Goal: Task Accomplishment & Management: Use online tool/utility

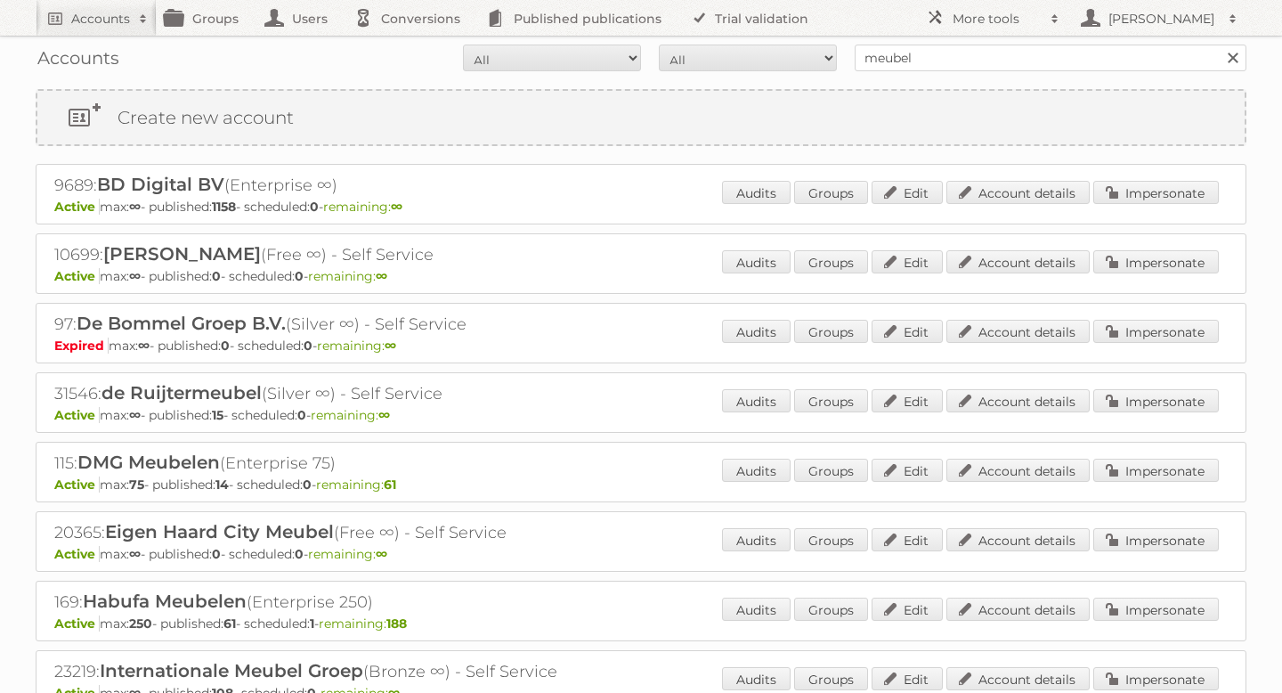
click at [947, 42] on div "Accounts All Active Expired Pending All Paid Trials Self service meubel Search" at bounding box center [641, 58] width 1211 height 45
click at [931, 54] on input "meubel" at bounding box center [1051, 58] width 392 height 27
type input "plein.nl"
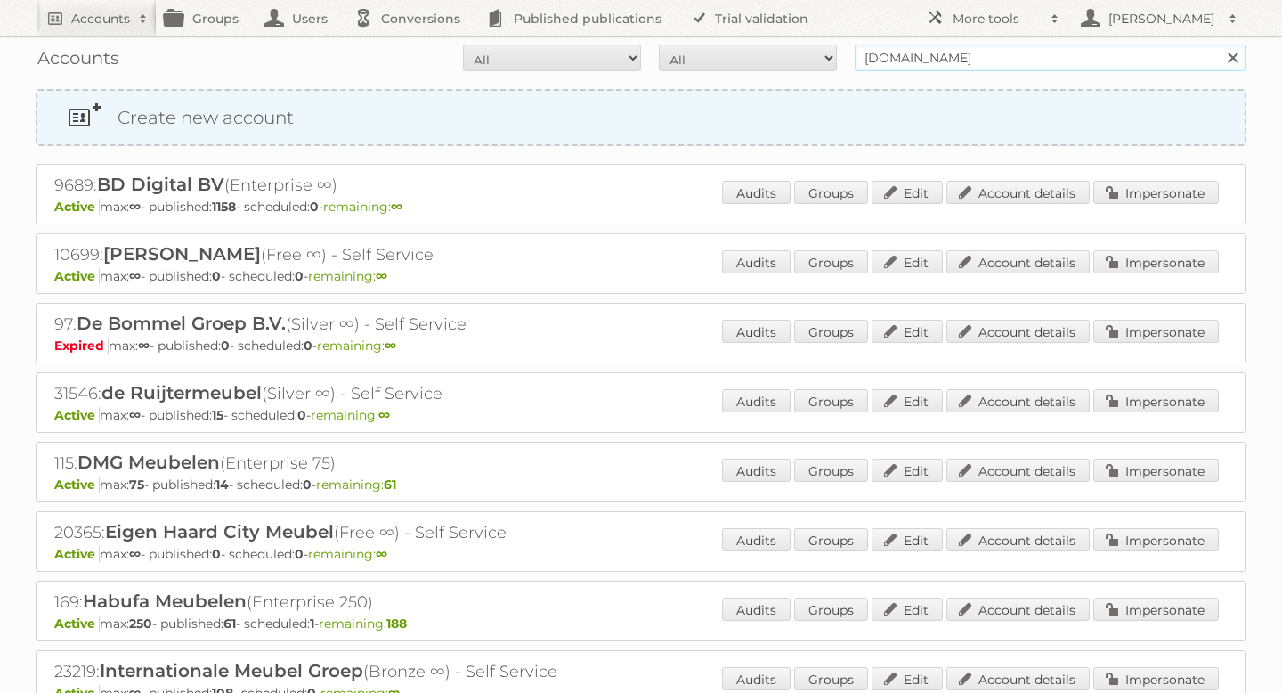
click at [1219, 45] on input "Search" at bounding box center [1232, 58] width 27 height 27
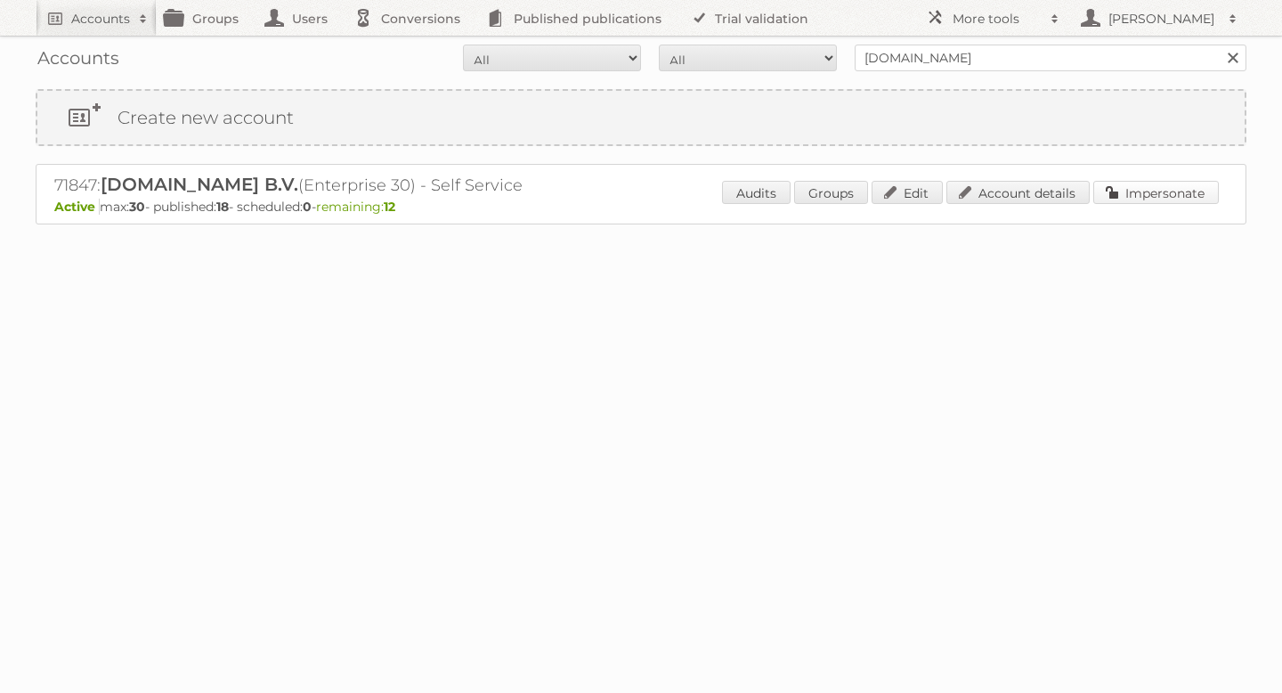
click at [1125, 196] on link "Impersonate" at bounding box center [1156, 192] width 126 height 23
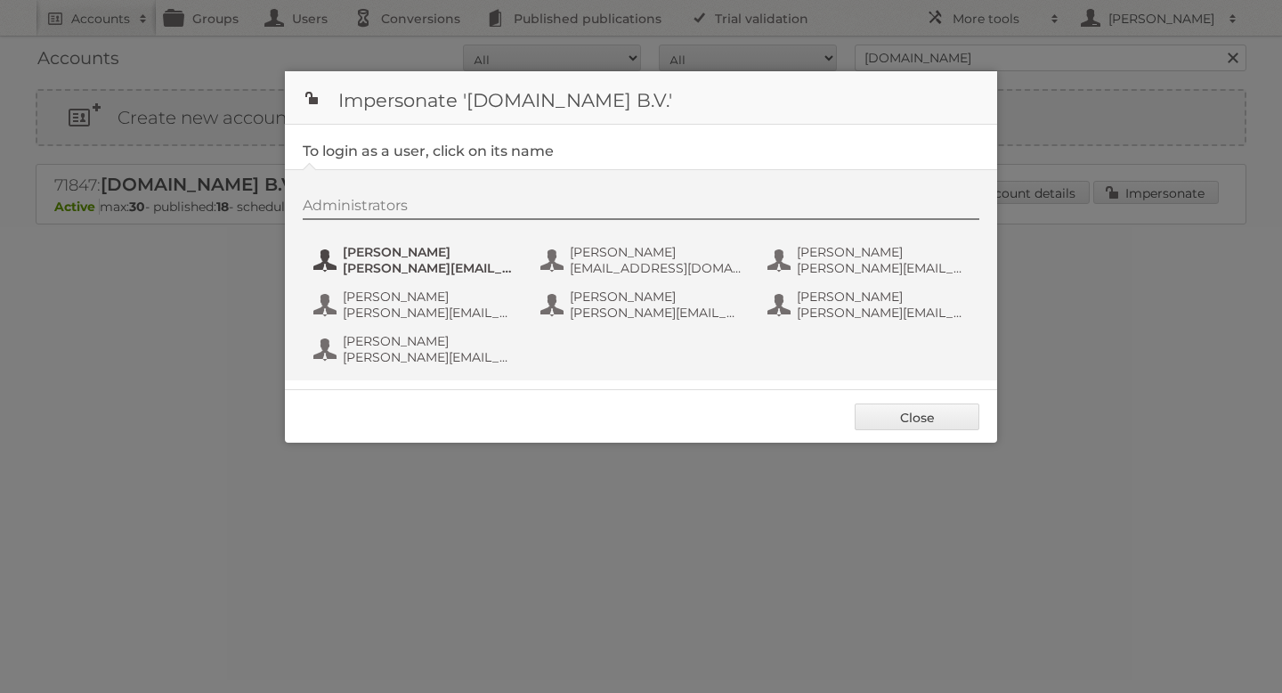
click at [378, 258] on span "Étienne" at bounding box center [429, 252] width 173 height 16
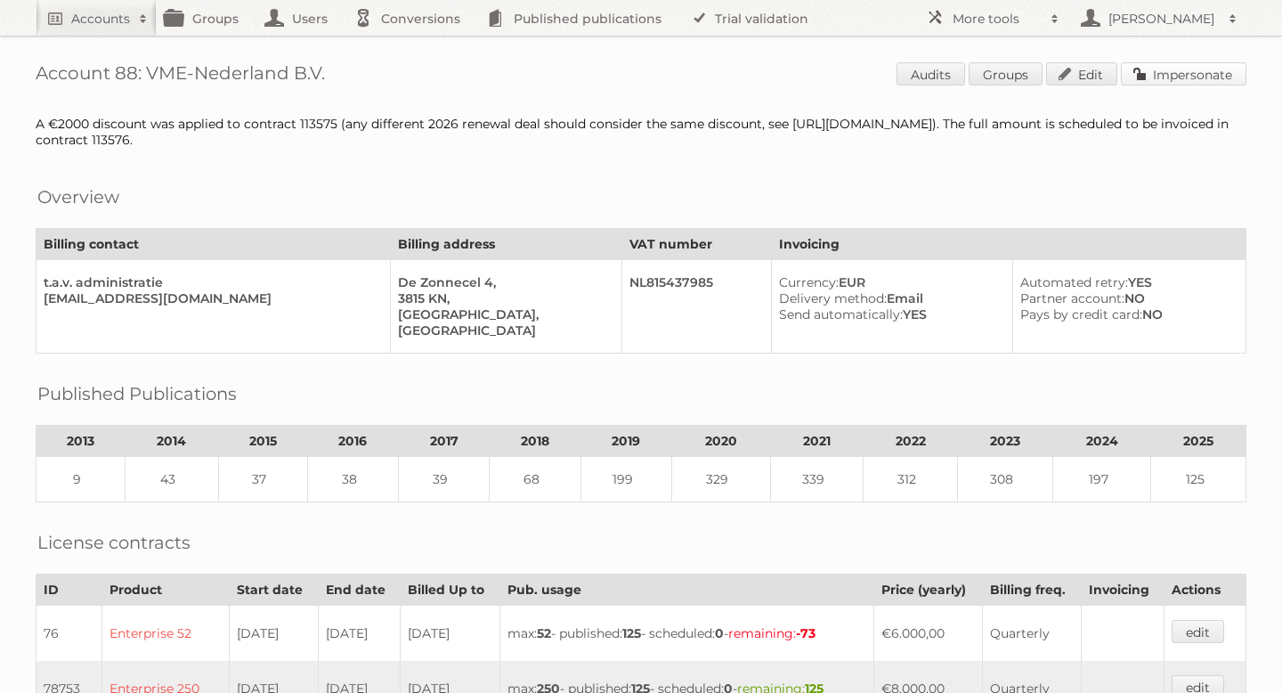
click at [1208, 75] on link "Impersonate" at bounding box center [1184, 73] width 126 height 23
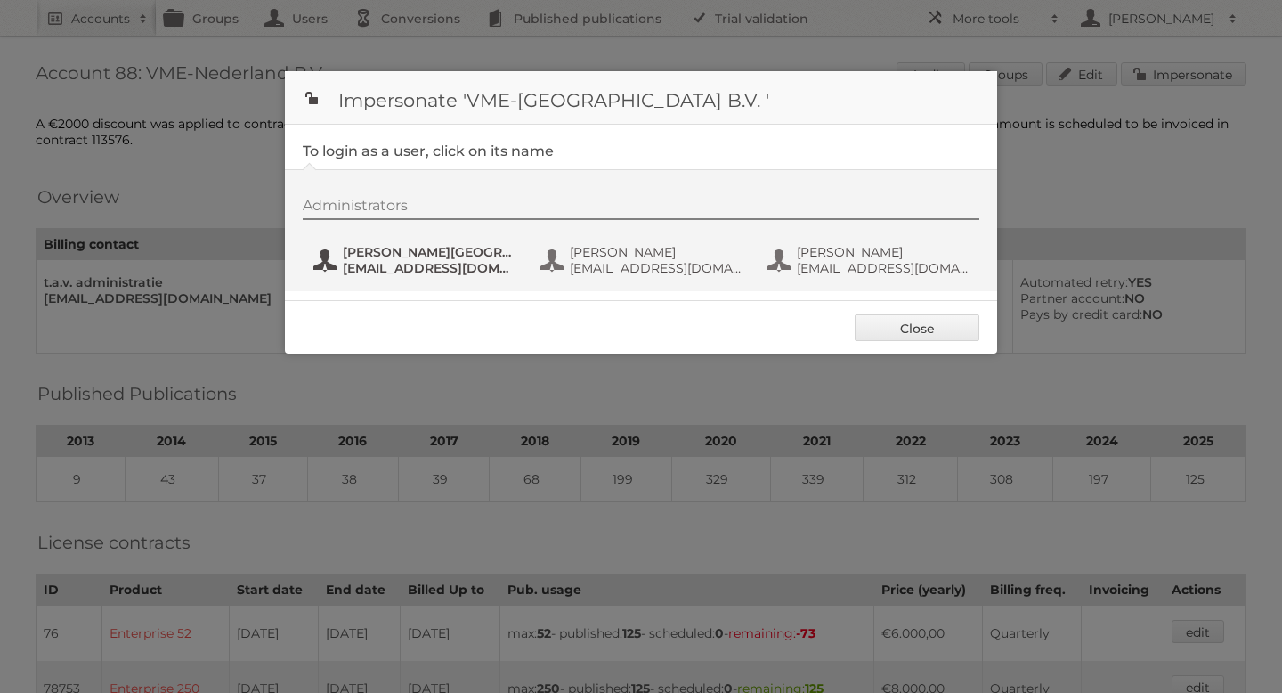
click at [438, 248] on span "Hilde van Oostende" at bounding box center [429, 252] width 173 height 16
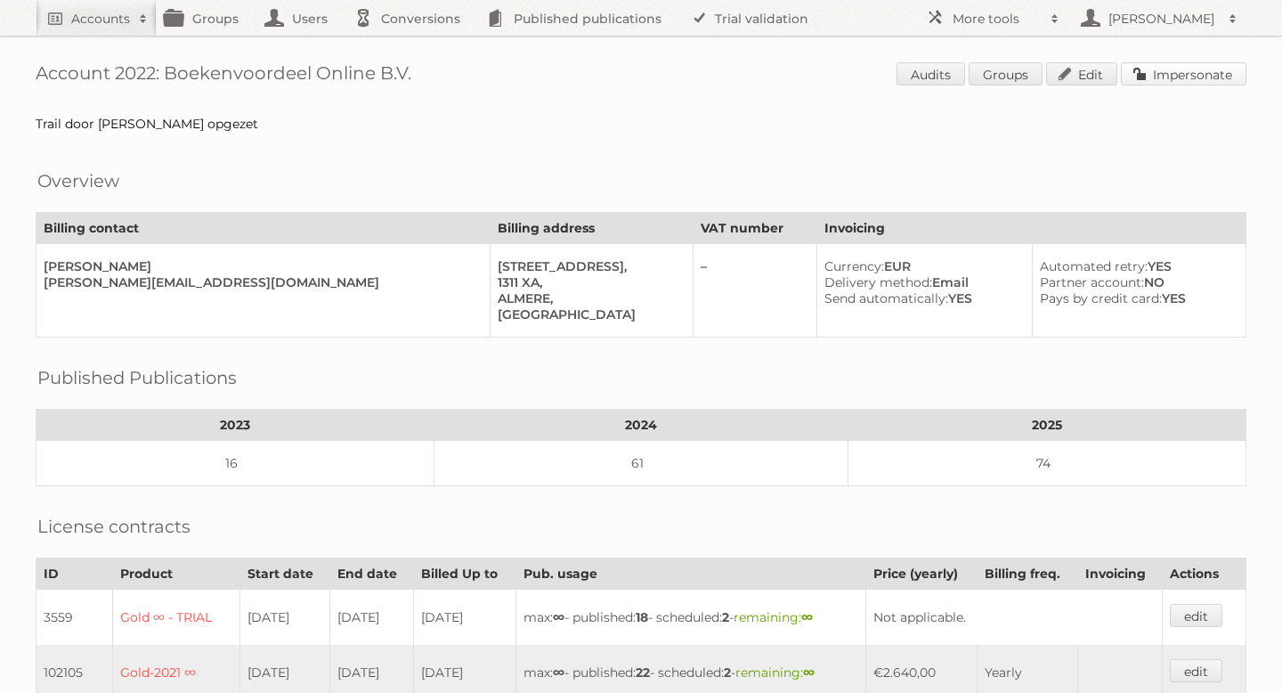
click at [1175, 71] on link "Impersonate" at bounding box center [1184, 73] width 126 height 23
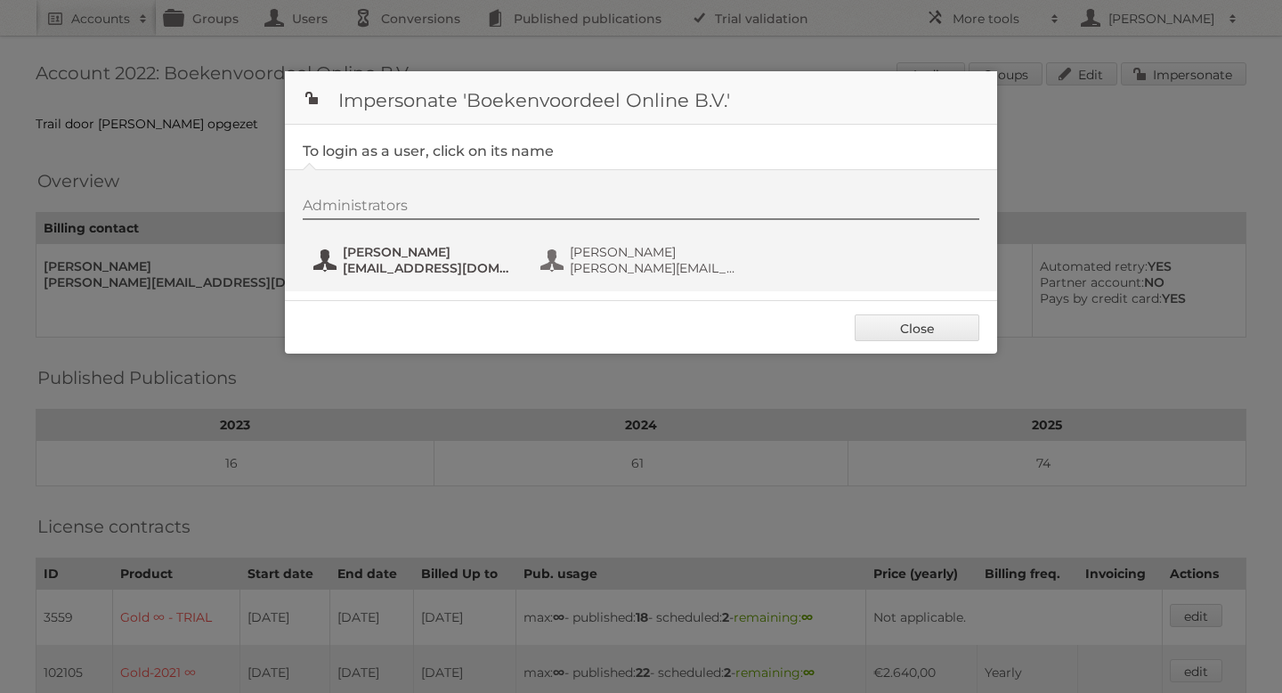
click at [404, 258] on span "[PERSON_NAME]" at bounding box center [429, 252] width 173 height 16
